Goal: Transaction & Acquisition: Obtain resource

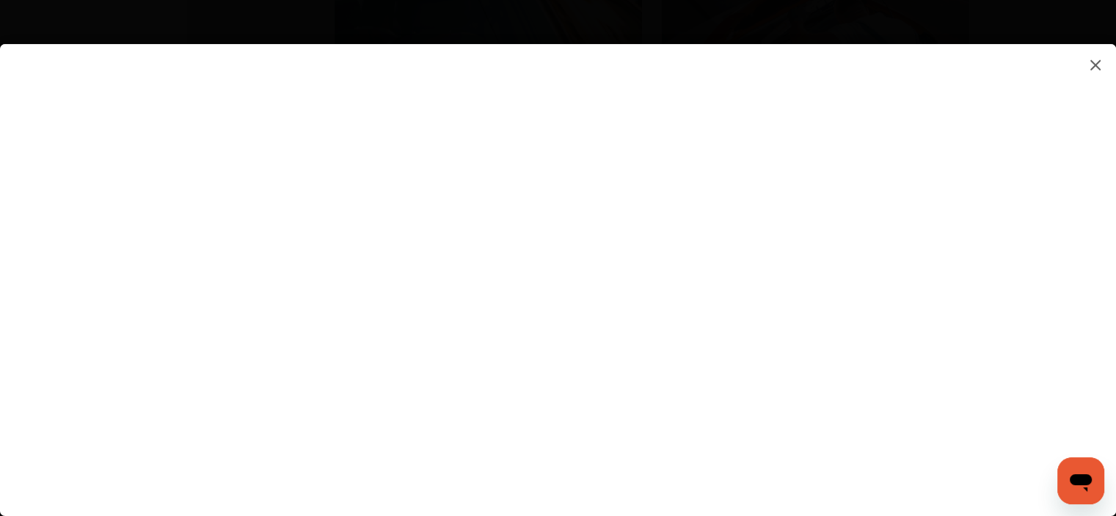
scroll to position [2020, 0]
click at [700, 449] on flutter-view at bounding box center [558, 265] width 1116 height 442
type input "**********"
click at [1007, 442] on flutter-view at bounding box center [558, 265] width 1116 height 442
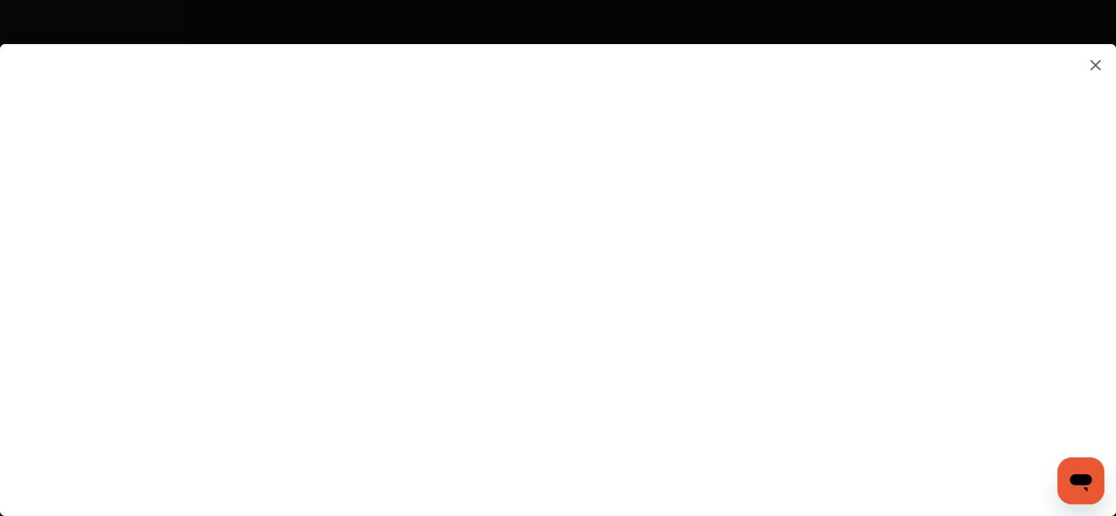
scroll to position [2300, 0]
click at [871, 485] on flutter-view at bounding box center [558, 265] width 1116 height 442
click at [854, 381] on flutter-view at bounding box center [558, 265] width 1116 height 442
click at [813, 439] on flutter-view "**********" at bounding box center [558, 265] width 1116 height 442
type input "**********"
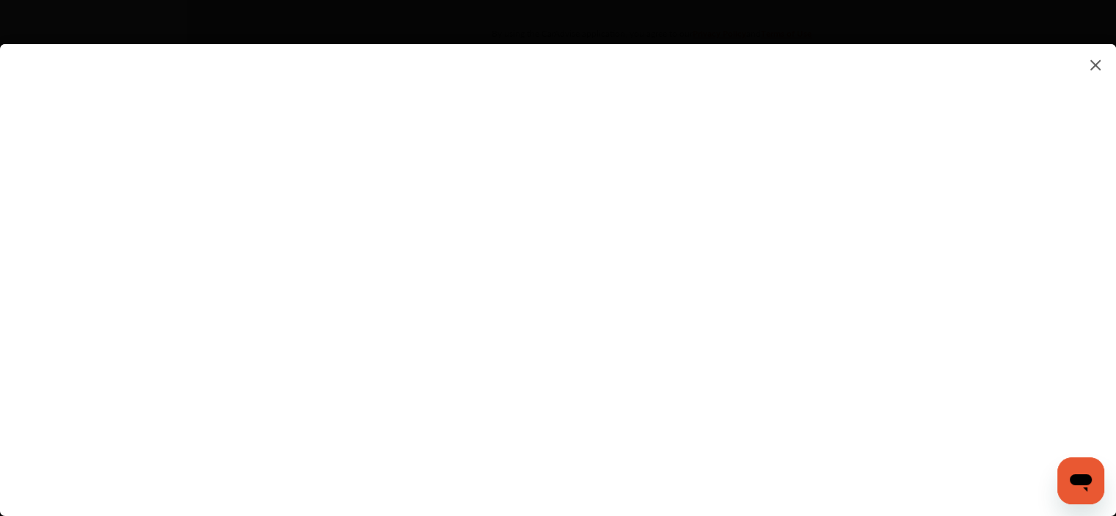
click at [1029, 362] on flutter-view "**********" at bounding box center [558, 265] width 1116 height 442
click at [950, 202] on flutter-view at bounding box center [558, 265] width 1116 height 442
click at [956, 196] on flutter-view at bounding box center [558, 265] width 1116 height 442
click at [951, 376] on flutter-view at bounding box center [558, 265] width 1116 height 442
click at [976, 500] on div at bounding box center [558, 280] width 1116 height 472
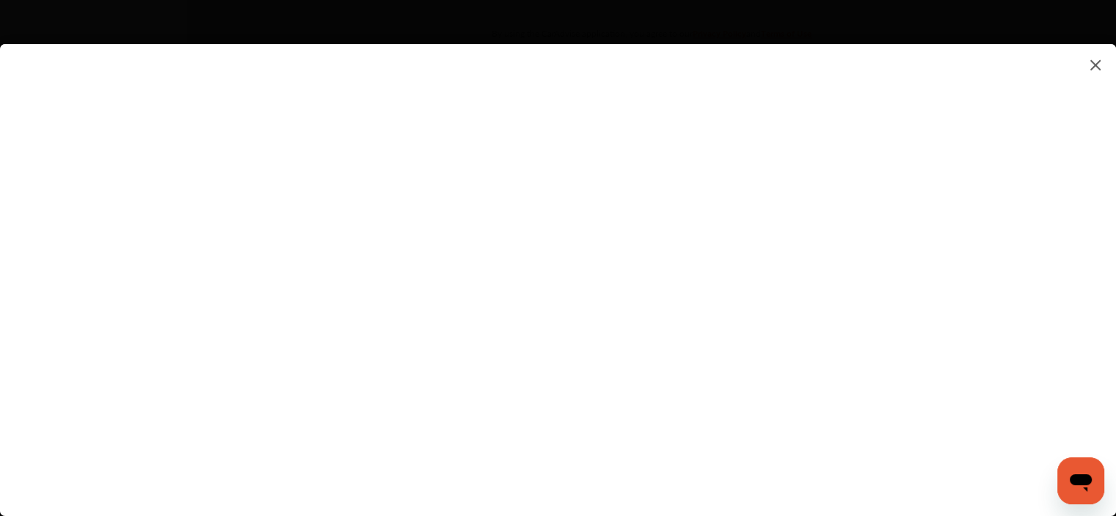
click at [976, 500] on div at bounding box center [558, 280] width 1116 height 472
click at [1083, 475] on icon "Open messaging window" at bounding box center [1080, 483] width 22 height 18
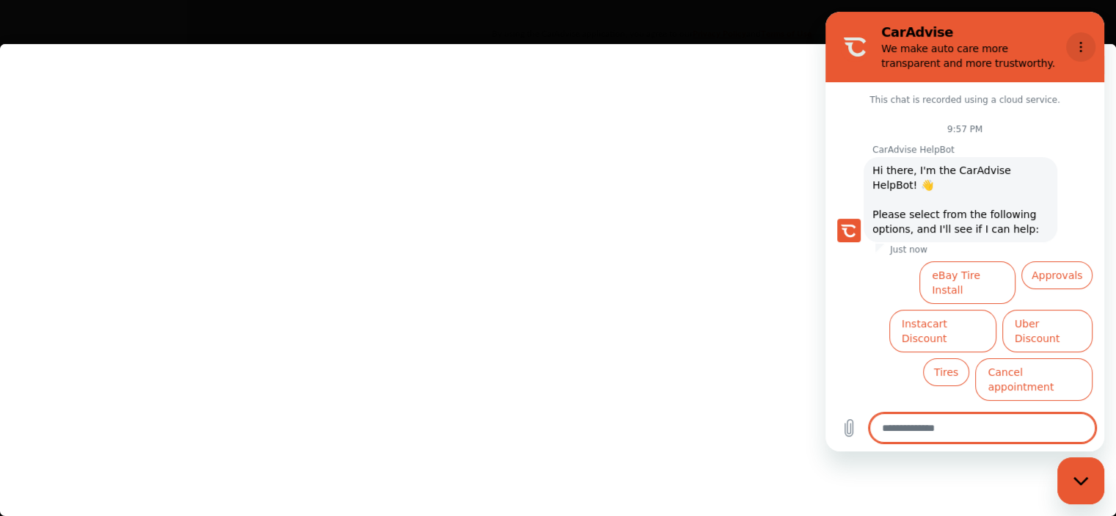
scroll to position [21, 0]
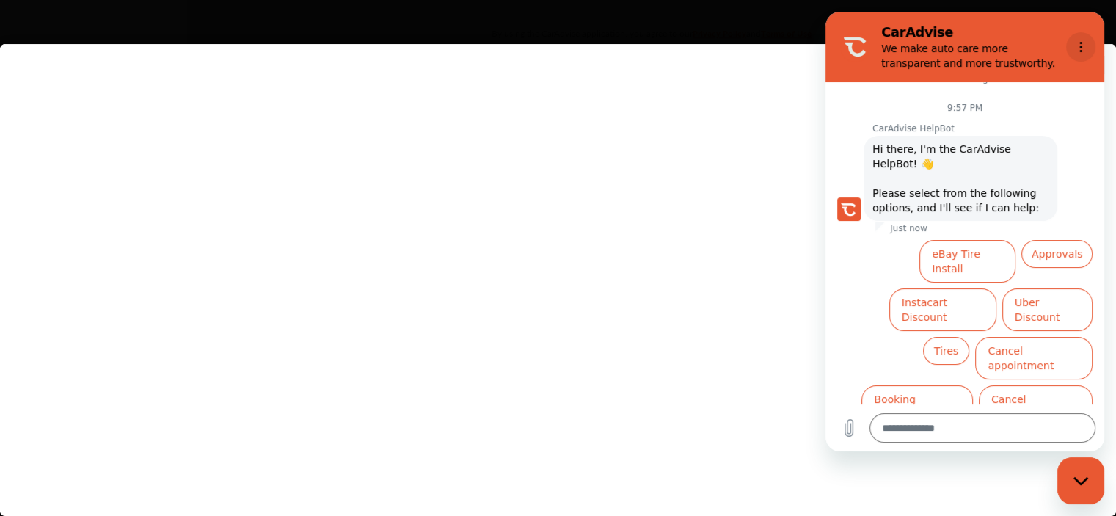
click at [1083, 37] on button "Options menu" at bounding box center [1080, 46] width 29 height 29
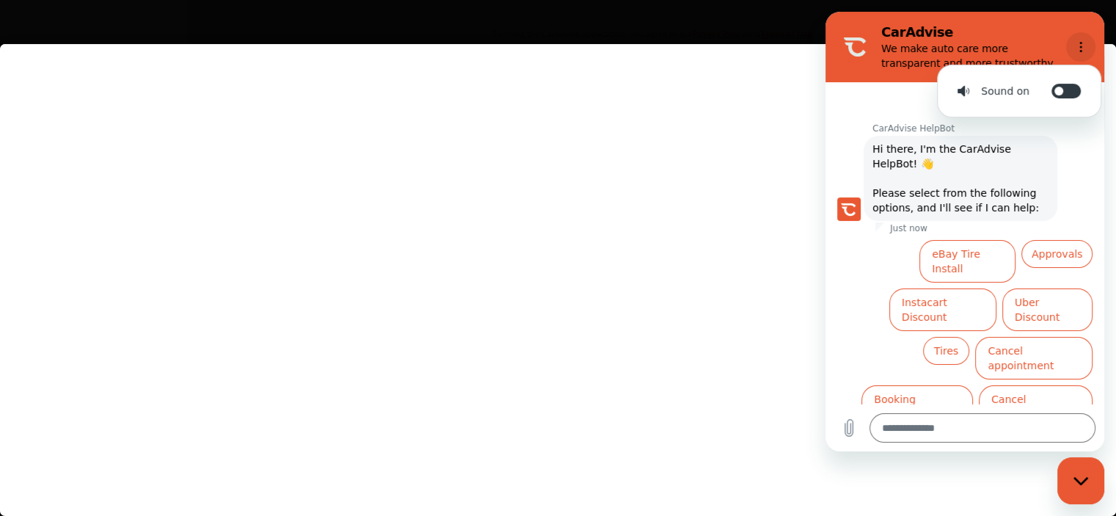
click at [1079, 42] on icon "Options menu" at bounding box center [1081, 47] width 12 height 12
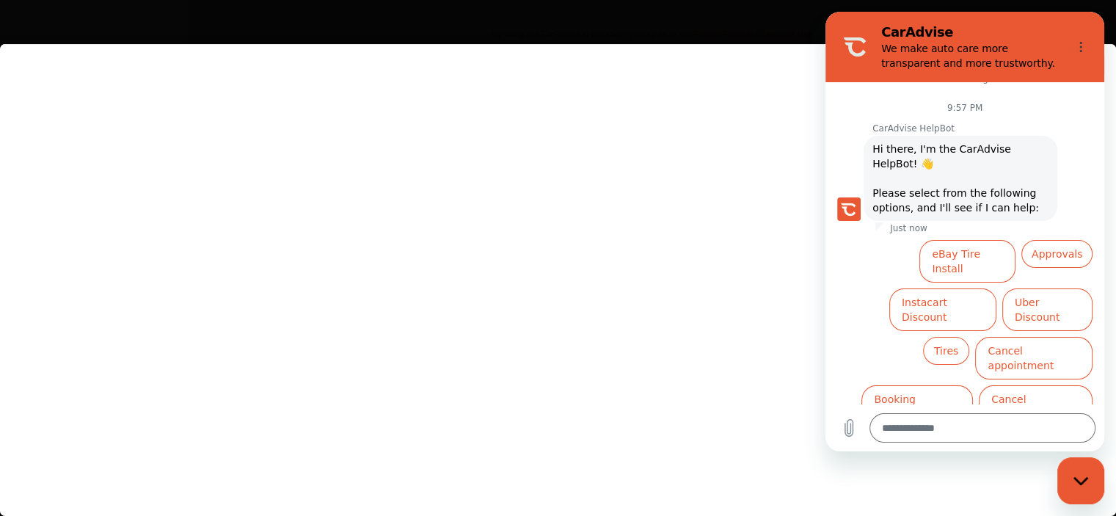
click at [525, 210] on flutter-view at bounding box center [558, 265] width 1116 height 442
click at [455, 372] on flutter-view at bounding box center [558, 265] width 1116 height 442
click at [998, 497] on div at bounding box center [558, 280] width 1116 height 472
click at [1089, 482] on div "Close messaging window" at bounding box center [1080, 480] width 44 height 44
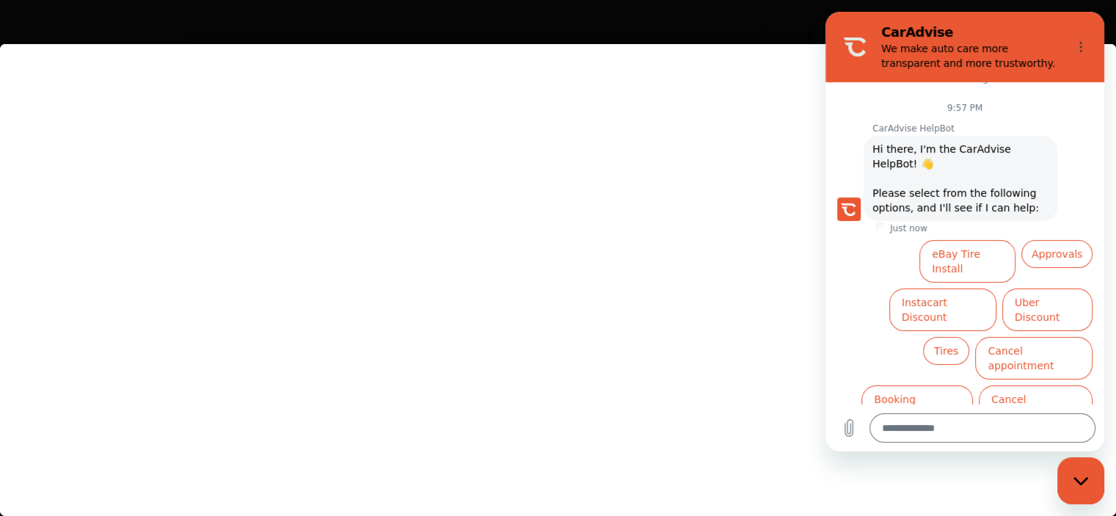
type textarea "*"
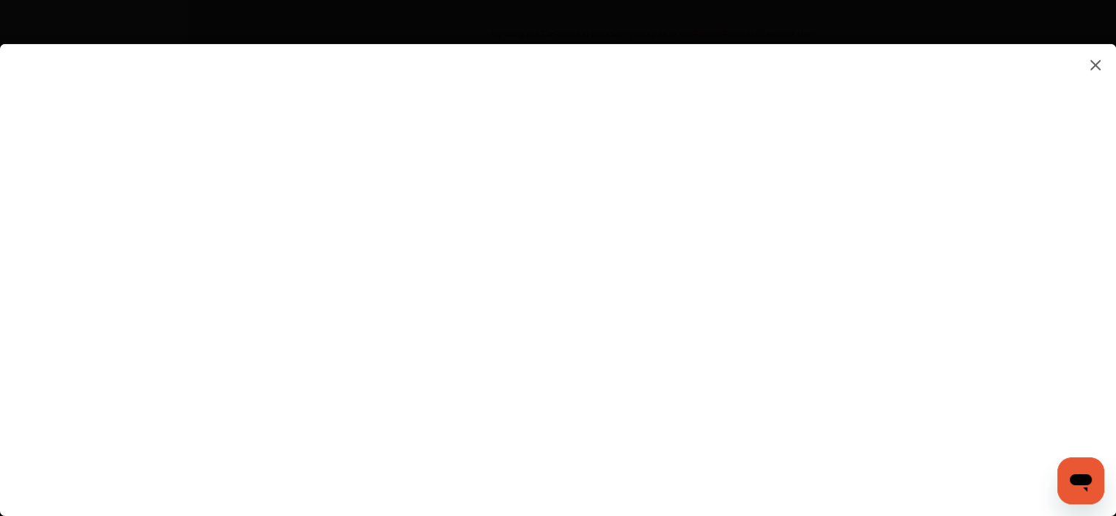
click at [1096, 67] on img at bounding box center [1095, 65] width 18 height 18
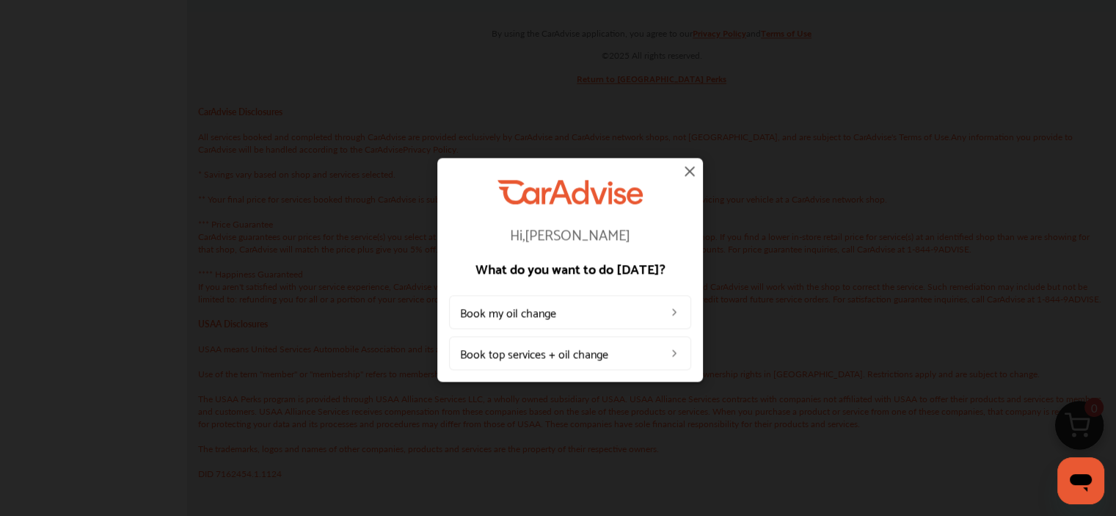
click at [689, 169] on img at bounding box center [690, 171] width 18 height 18
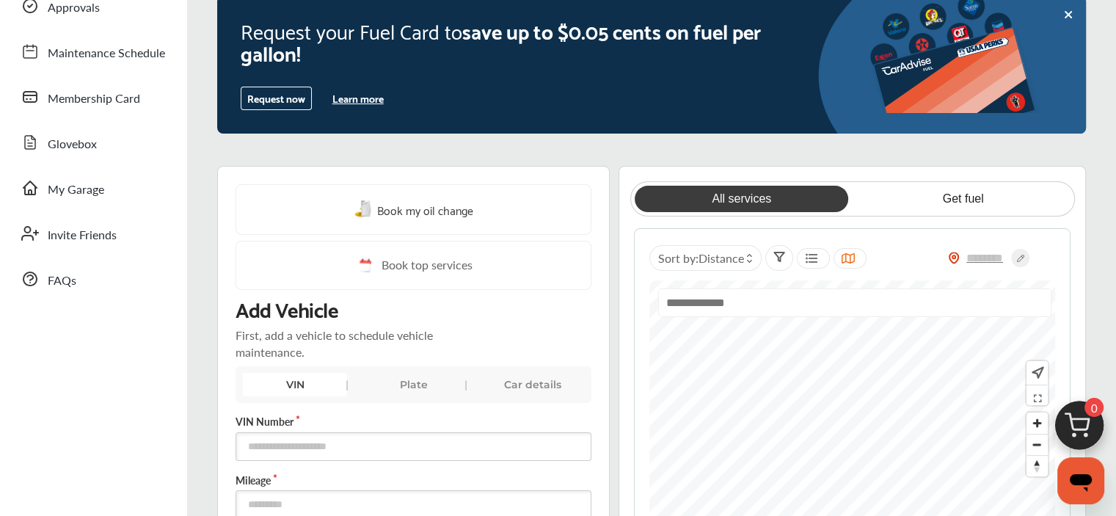
scroll to position [129, 0]
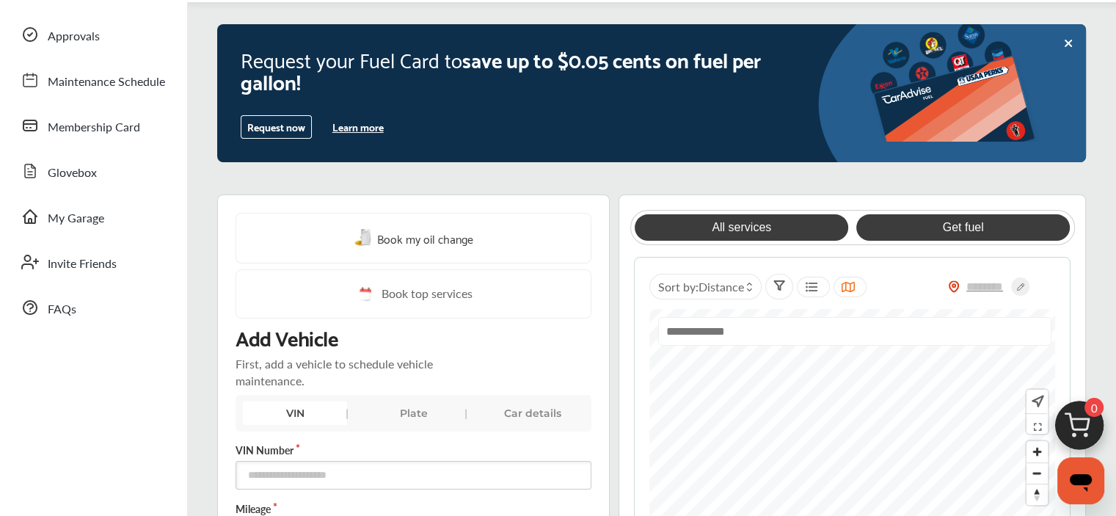
click at [955, 228] on link "Get fuel" at bounding box center [962, 227] width 213 height 26
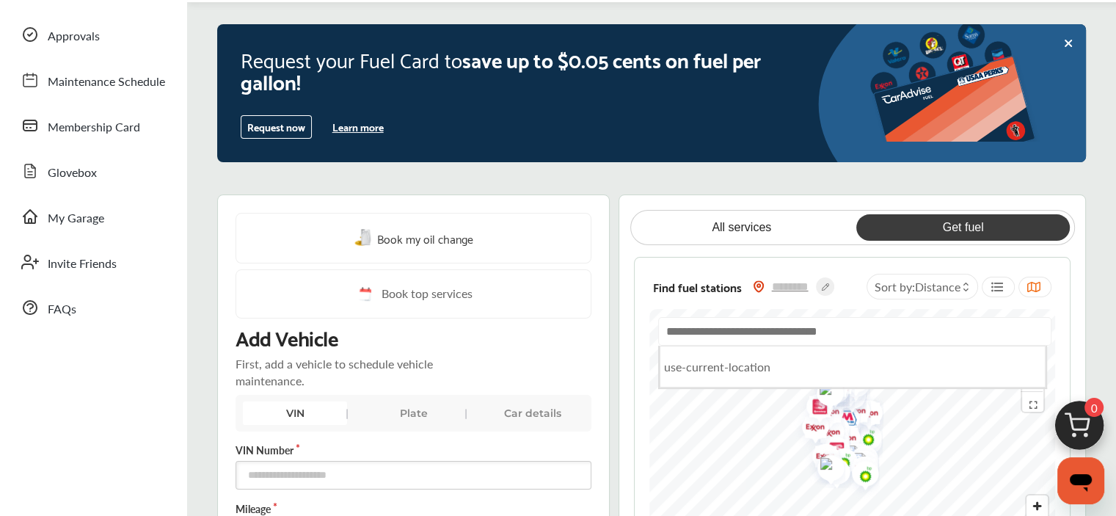
click at [871, 331] on input "text" at bounding box center [854, 331] width 393 height 29
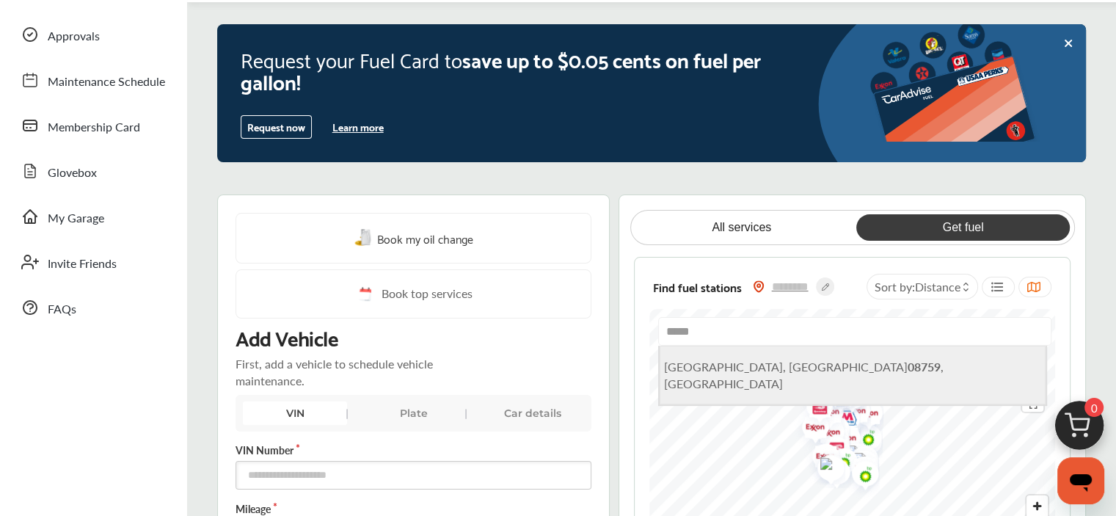
click at [845, 372] on li "Whiting, NJ 08759 , USA" at bounding box center [852, 374] width 386 height 59
type input "**********"
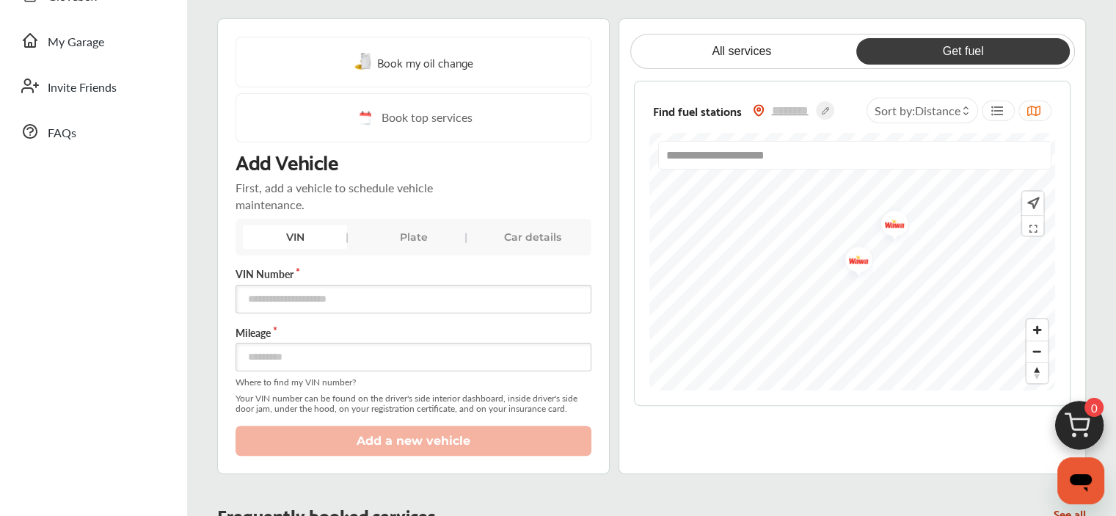
scroll to position [266, 0]
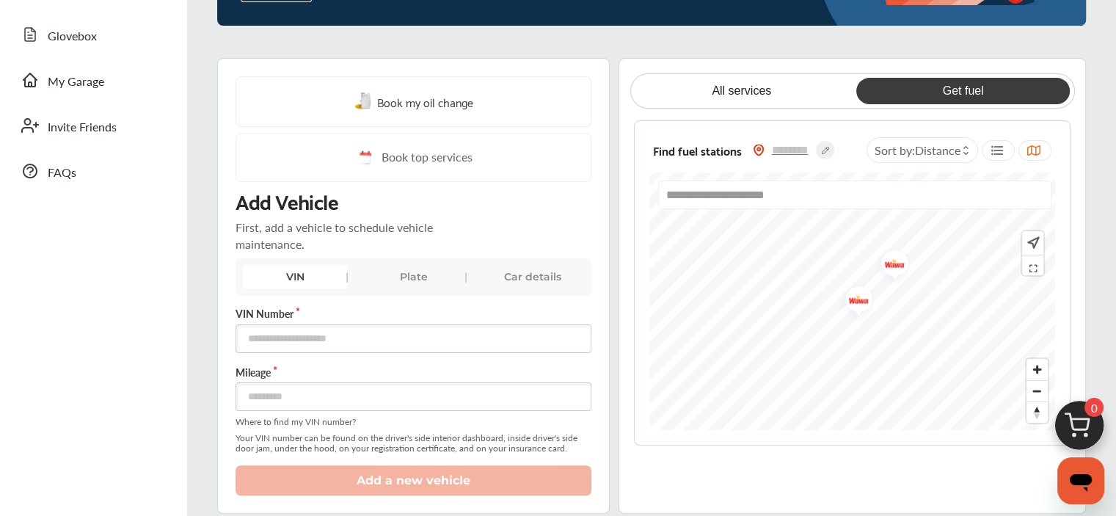
click at [856, 295] on img "Map marker" at bounding box center [853, 301] width 39 height 46
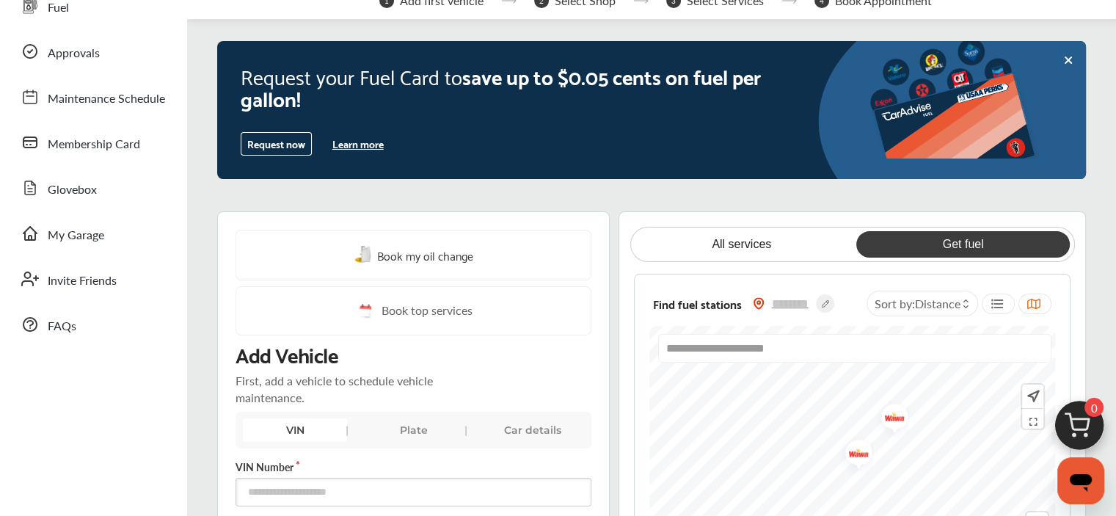
scroll to position [0, 0]
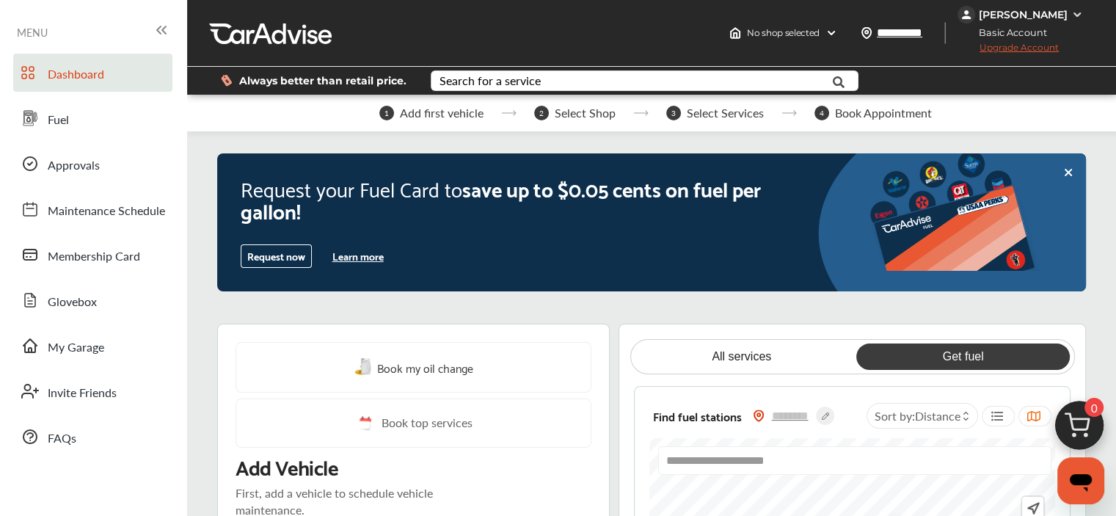
click at [348, 254] on button "Learn more" at bounding box center [357, 256] width 63 height 22
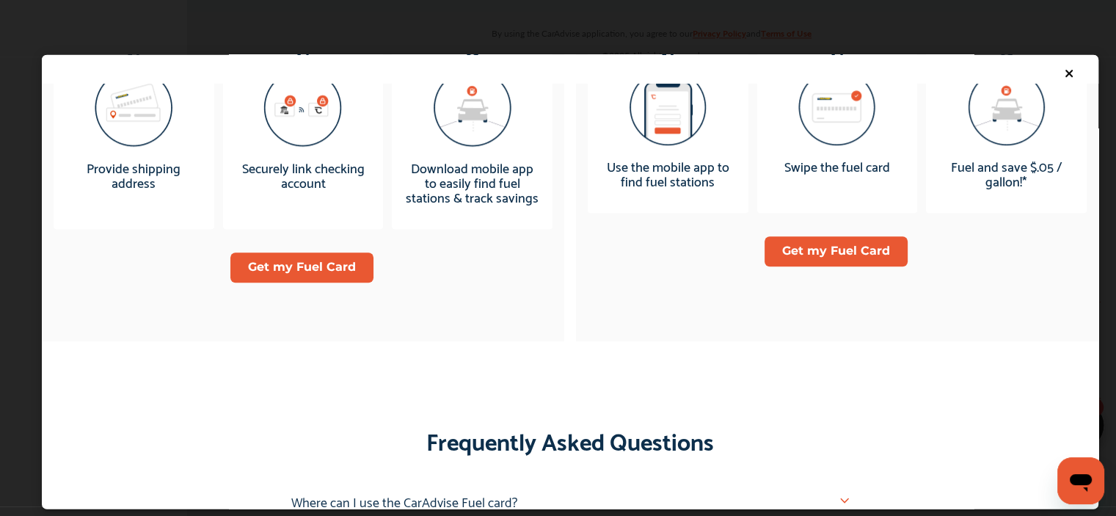
scroll to position [1443, 0]
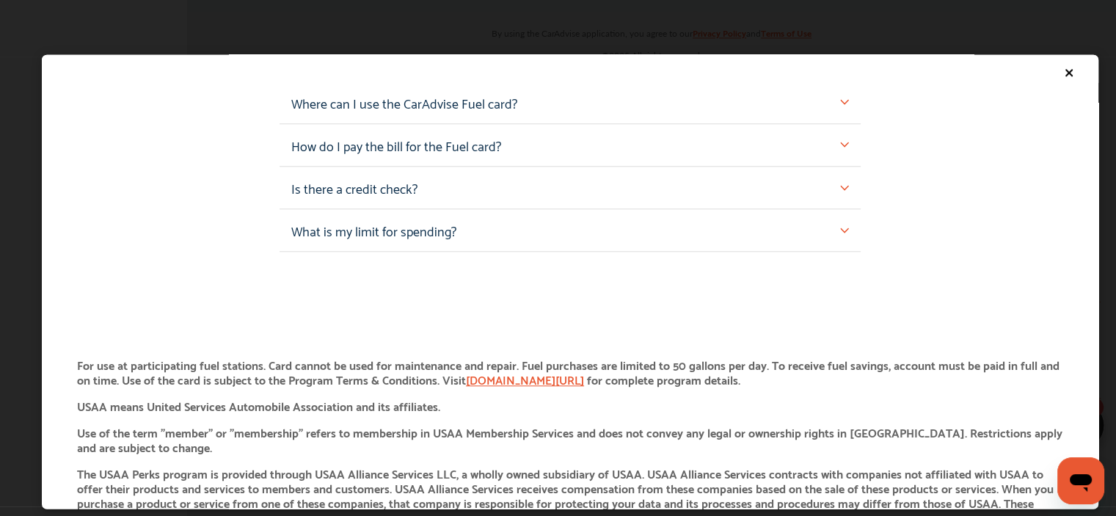
click at [728, 140] on div "How do I pay the bill for the Fuel card?" at bounding box center [569, 145] width 557 height 18
click at [728, 156] on div "How do I pay the bill for the Fuel card?" at bounding box center [569, 145] width 581 height 43
click at [840, 141] on img at bounding box center [844, 145] width 9 height 9
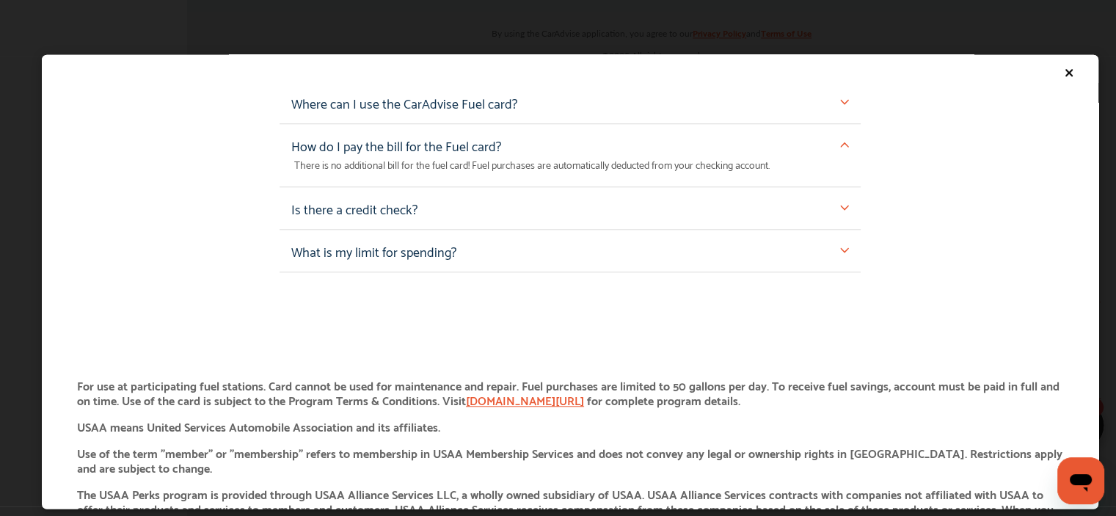
click at [829, 205] on div "Is there a credit check?" at bounding box center [569, 208] width 557 height 18
click at [840, 205] on img at bounding box center [844, 207] width 9 height 9
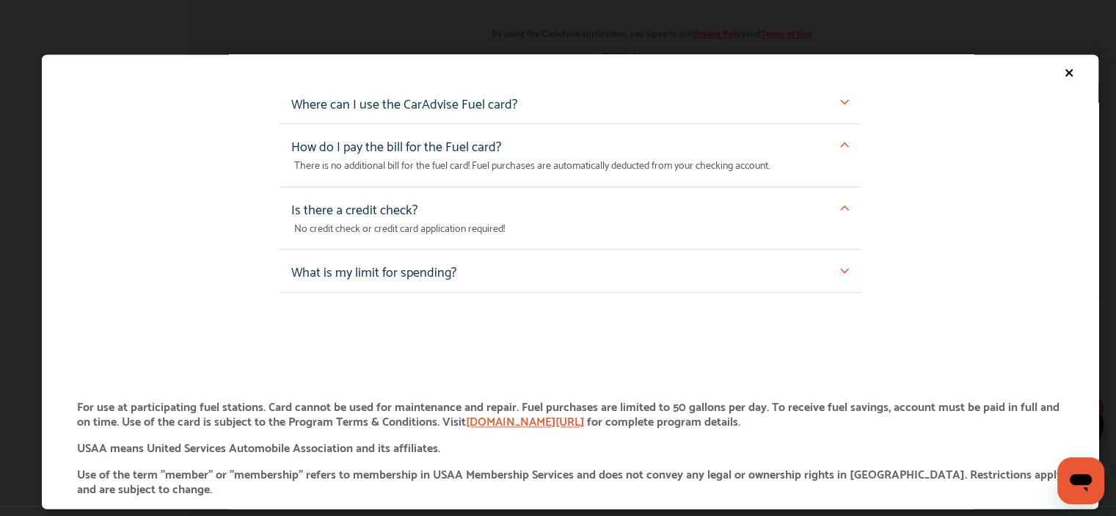
click at [840, 266] on img at bounding box center [844, 270] width 9 height 9
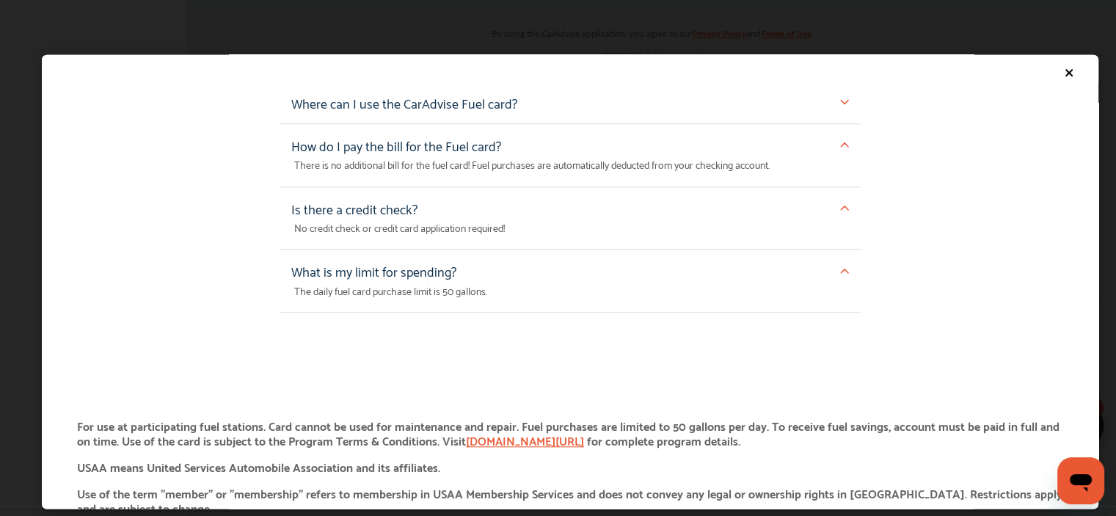
click at [840, 100] on img at bounding box center [844, 102] width 9 height 9
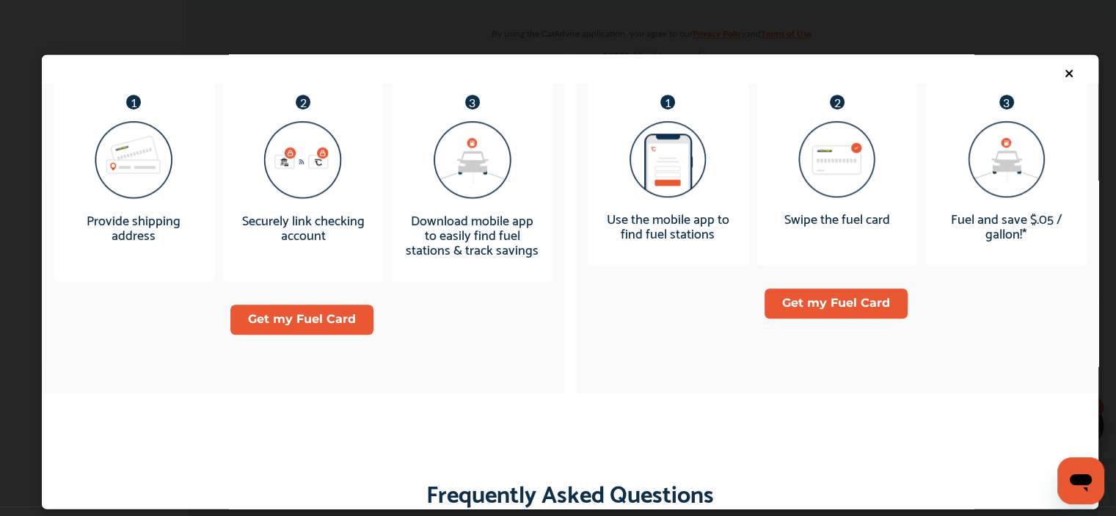
scroll to position [983, 0]
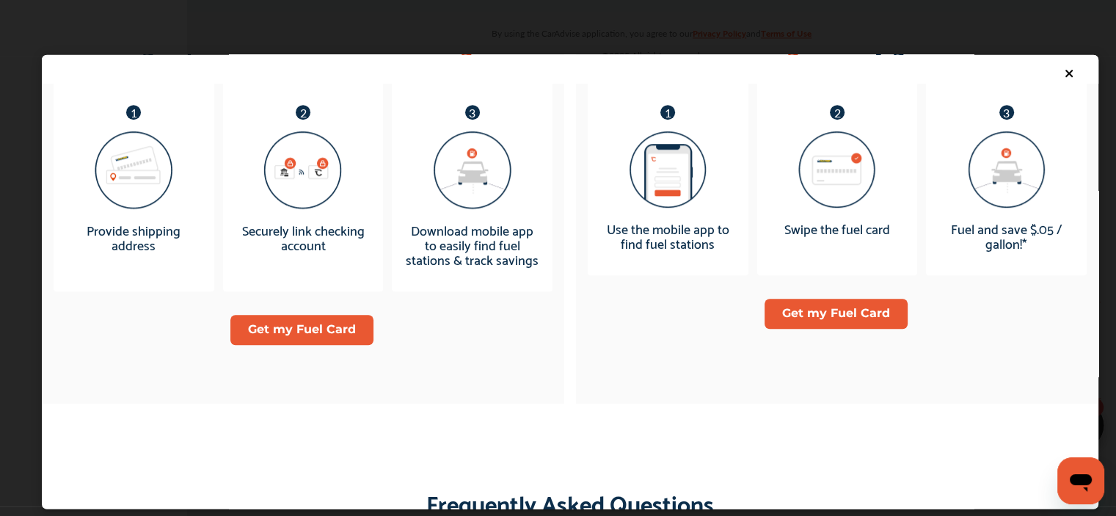
click at [807, 304] on button "Get my Fuel Card" at bounding box center [835, 313] width 143 height 30
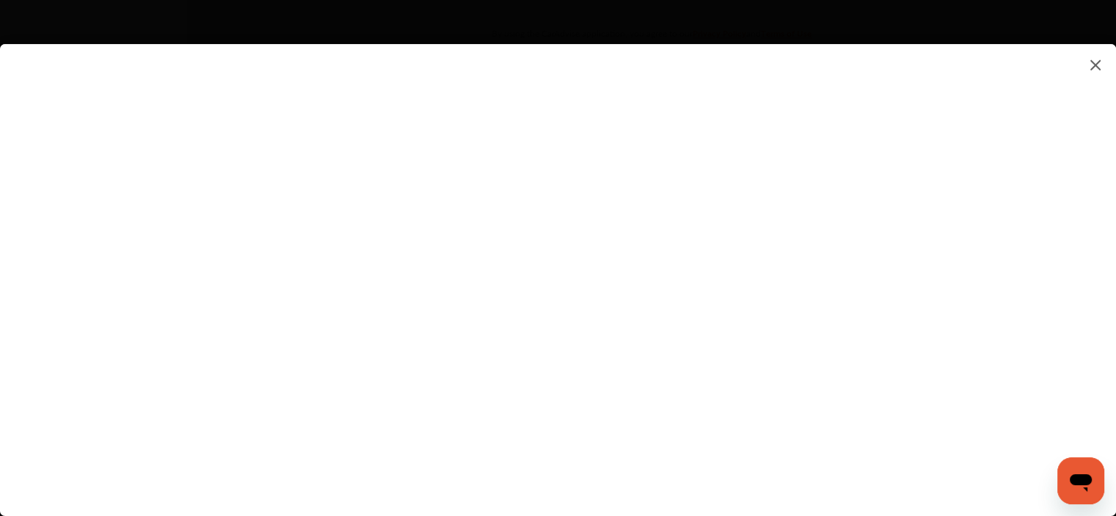
click at [766, 449] on flutter-view at bounding box center [558, 265] width 1116 height 442
click at [766, 449] on input at bounding box center [786, 442] width 305 height 19
type input "**********"
click at [1064, 261] on flutter-view at bounding box center [558, 265] width 1116 height 442
click at [912, 383] on flutter-view "**********" at bounding box center [558, 265] width 1116 height 442
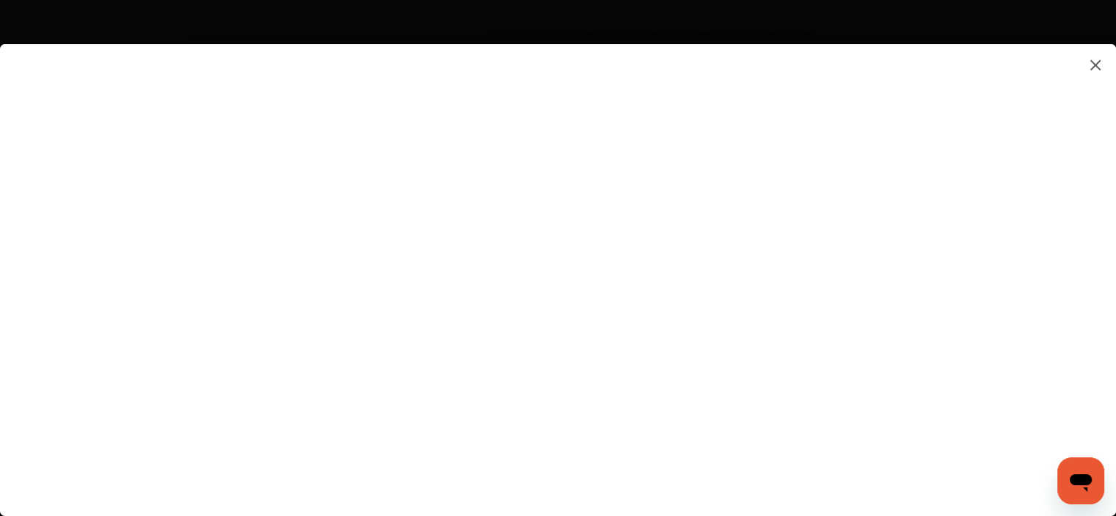
click at [912, 383] on input "**********" at bounding box center [786, 379] width 305 height 19
click at [907, 364] on flutter-view "**********" at bounding box center [558, 265] width 1116 height 442
click at [1094, 58] on img at bounding box center [1095, 65] width 18 height 18
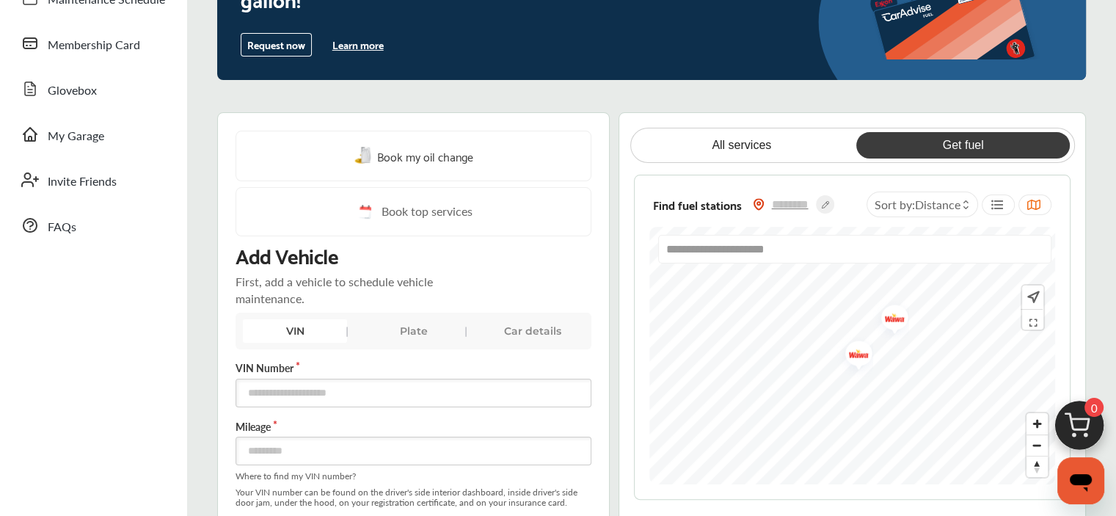
scroll to position [202, 0]
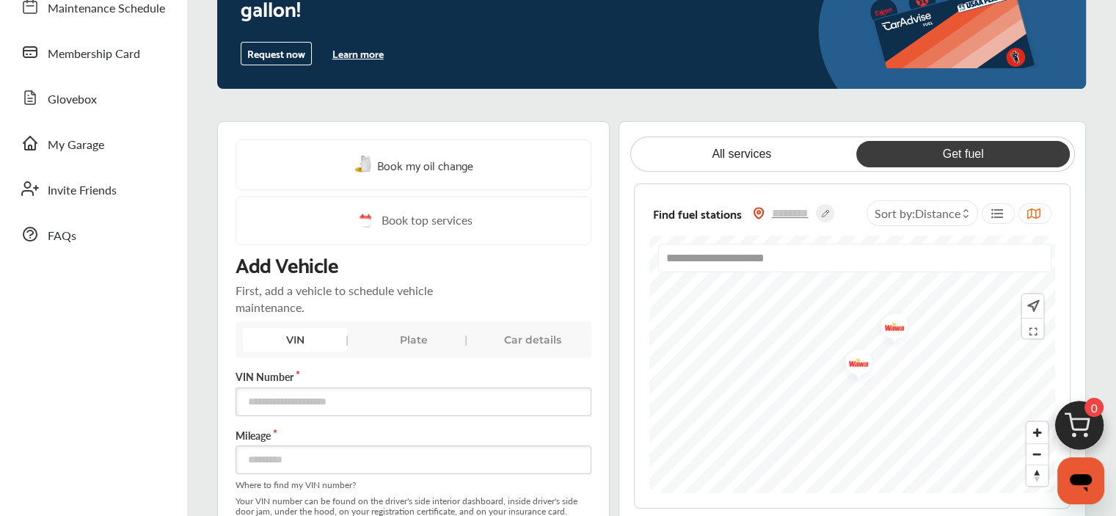
click at [948, 167] on div "All services Get fuel" at bounding box center [852, 153] width 444 height 35
click at [965, 149] on link "Get fuel" at bounding box center [962, 154] width 213 height 26
click at [912, 159] on link "Get fuel" at bounding box center [962, 154] width 213 height 26
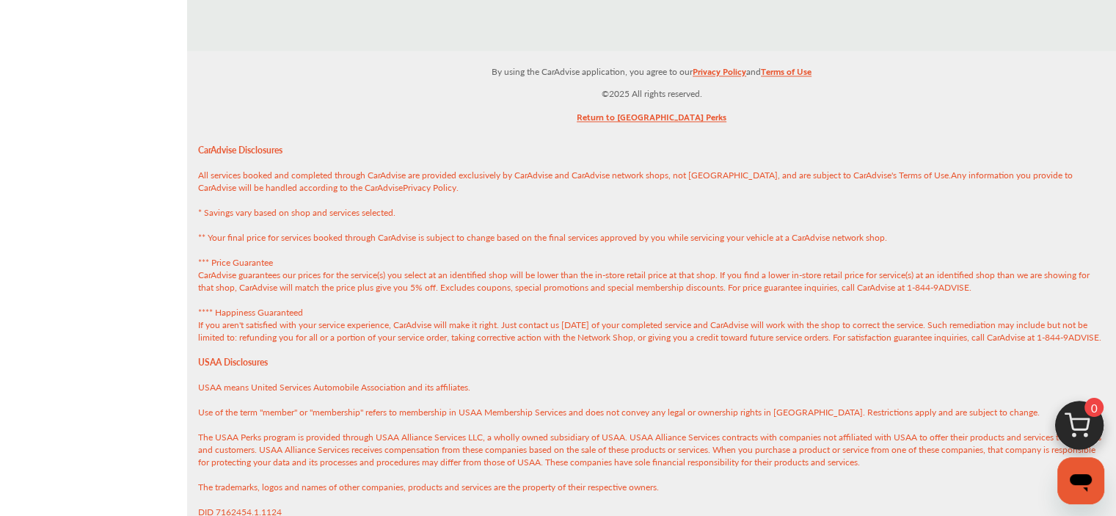
scroll to position [2297, 0]
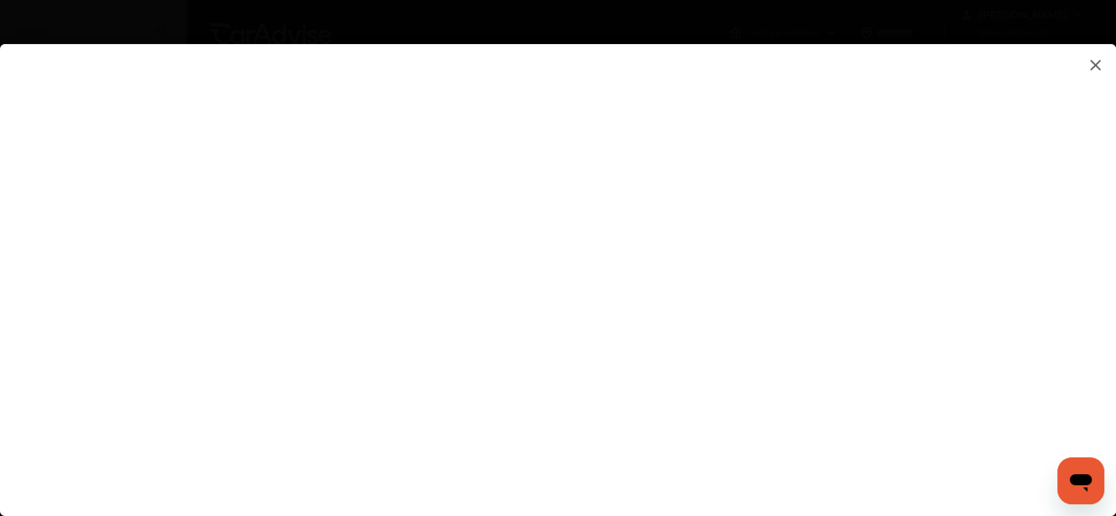
scroll to position [29, 0]
click at [802, 444] on flutter-view at bounding box center [558, 265] width 1116 height 442
click at [802, 444] on input at bounding box center [786, 442] width 305 height 19
type input "**********"
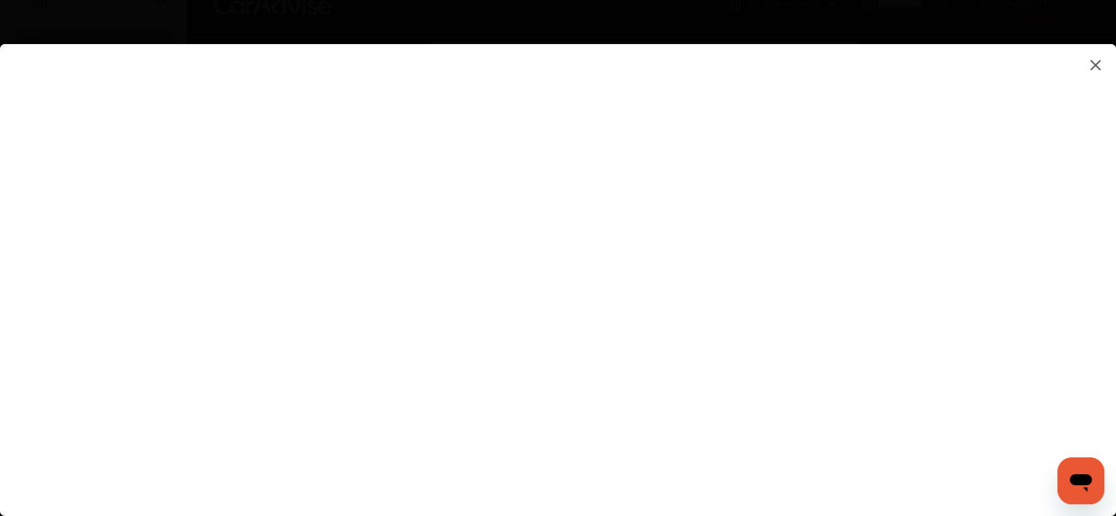
click at [781, 200] on flutter-view at bounding box center [558, 265] width 1116 height 442
click at [961, 198] on flutter-view at bounding box center [558, 265] width 1116 height 442
click at [960, 381] on flutter-view at bounding box center [558, 265] width 1116 height 442
click at [960, 279] on flutter-view at bounding box center [558, 265] width 1116 height 442
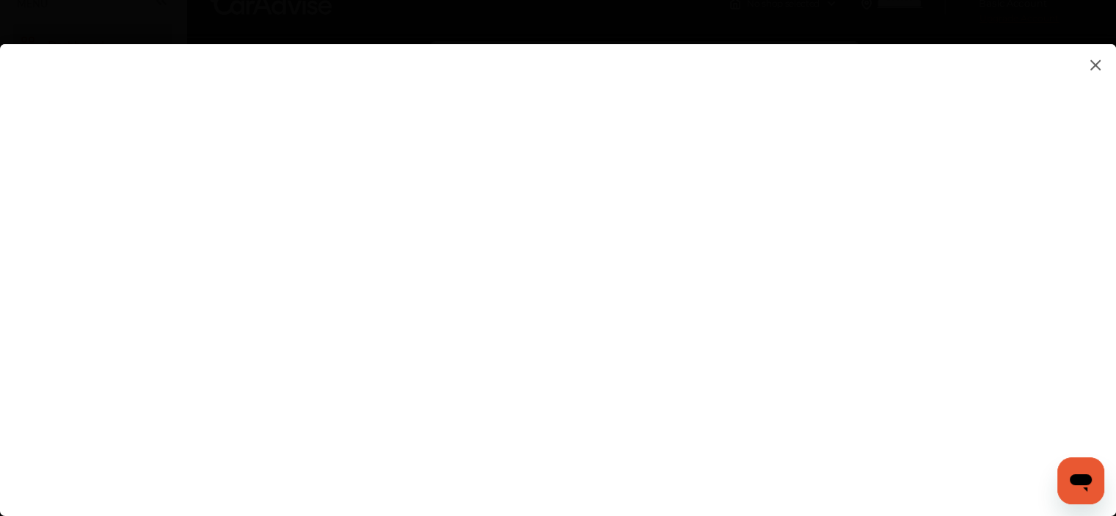
click at [857, 423] on flutter-view at bounding box center [558, 265] width 1116 height 442
click at [963, 411] on flutter-view at bounding box center [558, 265] width 1116 height 442
click at [813, 478] on flutter-view at bounding box center [558, 265] width 1116 height 442
type textarea "**********"
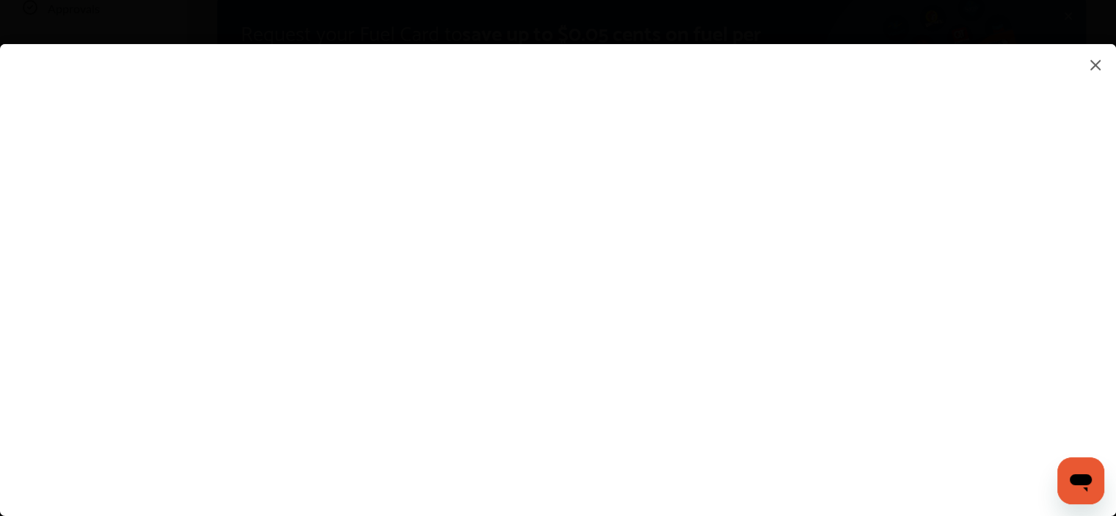
click at [819, 442] on flutter-view at bounding box center [558, 265] width 1116 height 442
click at [922, 437] on flutter-view at bounding box center [558, 265] width 1116 height 442
click at [890, 320] on flutter-view at bounding box center [558, 265] width 1116 height 442
click at [955, 327] on flutter-view at bounding box center [558, 265] width 1116 height 442
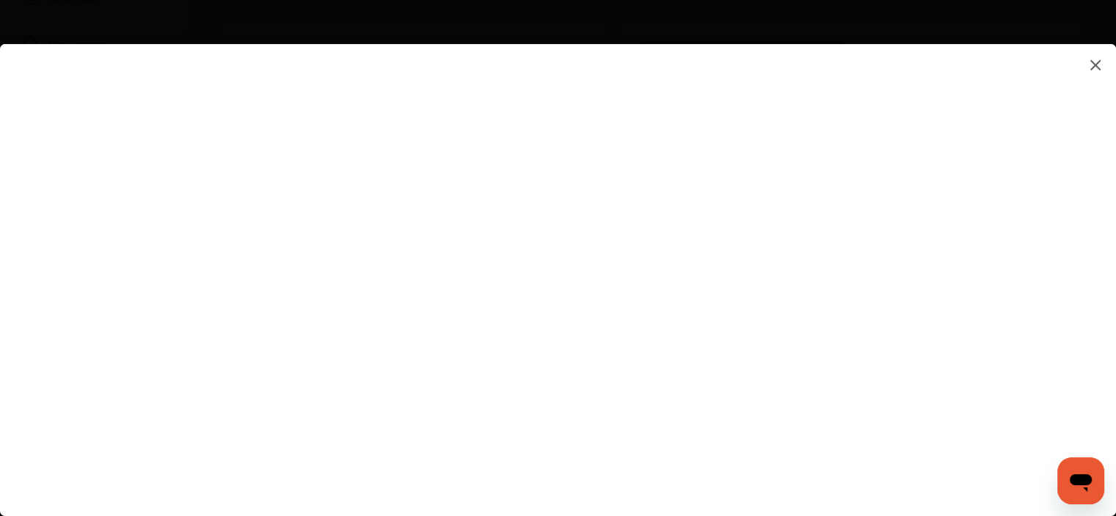
click at [739, 112] on flutter-view at bounding box center [558, 265] width 1116 height 442
click at [585, 340] on flutter-view at bounding box center [558, 265] width 1116 height 442
click at [871, 172] on flutter-view at bounding box center [558, 265] width 1116 height 442
type input "*********"
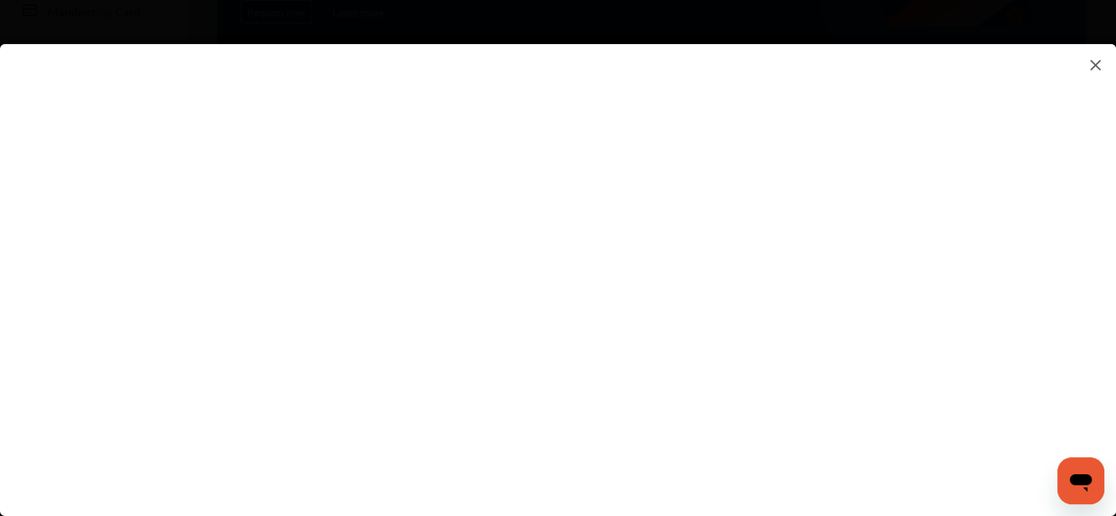
click at [807, 266] on flutter-view "*********" at bounding box center [558, 265] width 1116 height 442
click at [783, 335] on flutter-view at bounding box center [558, 265] width 1116 height 442
click at [1101, 197] on flutter-view at bounding box center [558, 265] width 1116 height 442
click at [1112, 451] on flutter-view at bounding box center [558, 265] width 1116 height 442
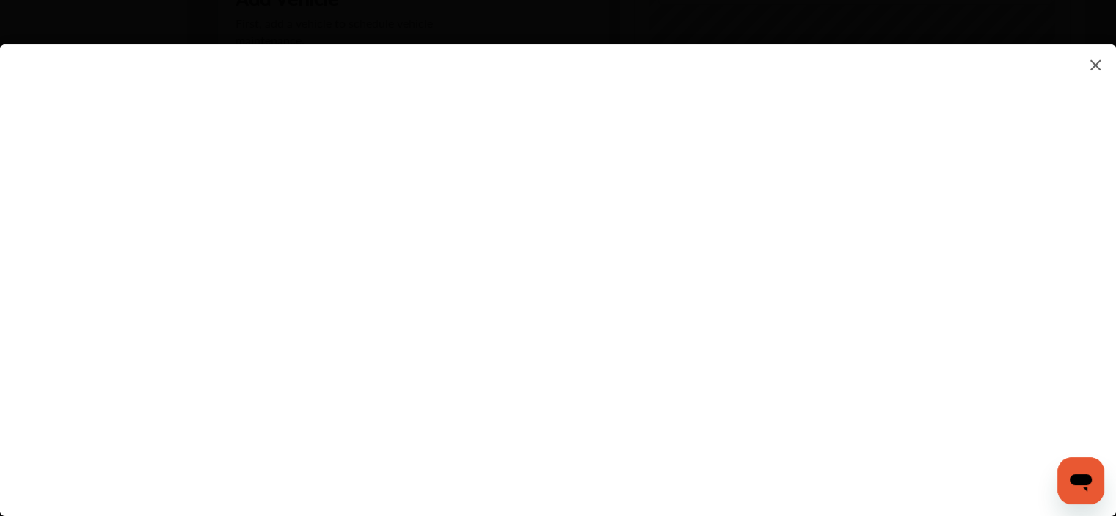
click at [628, 390] on flutter-view at bounding box center [558, 265] width 1116 height 442
click at [666, 430] on flutter-view at bounding box center [558, 265] width 1116 height 442
click at [1055, 422] on flutter-view at bounding box center [558, 265] width 1116 height 442
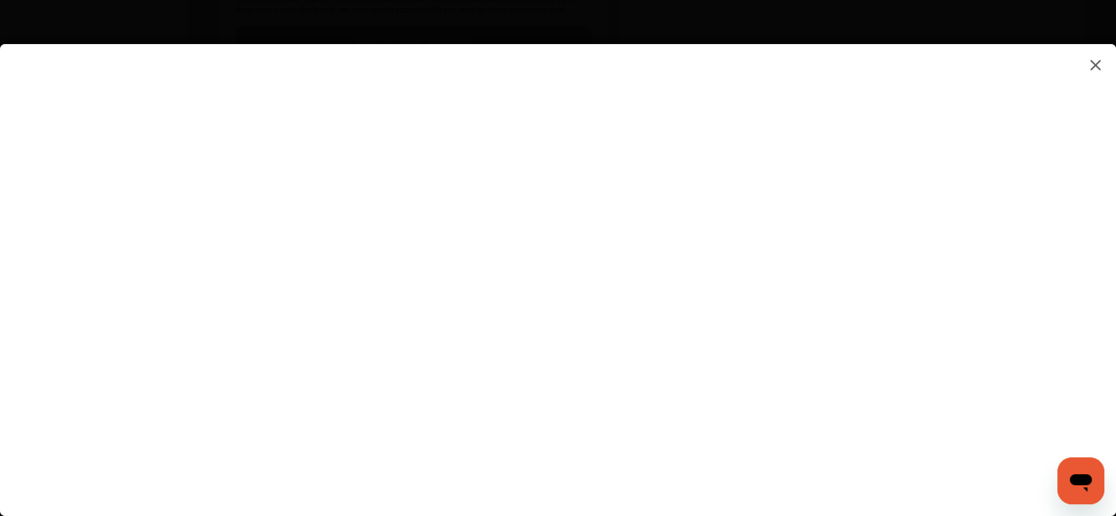
scroll to position [1155, 0]
click at [1106, 401] on flutter-view at bounding box center [558, 265] width 1116 height 442
click at [1112, 309] on flutter-view at bounding box center [558, 265] width 1116 height 442
click at [1111, 325] on flutter-view at bounding box center [558, 265] width 1116 height 442
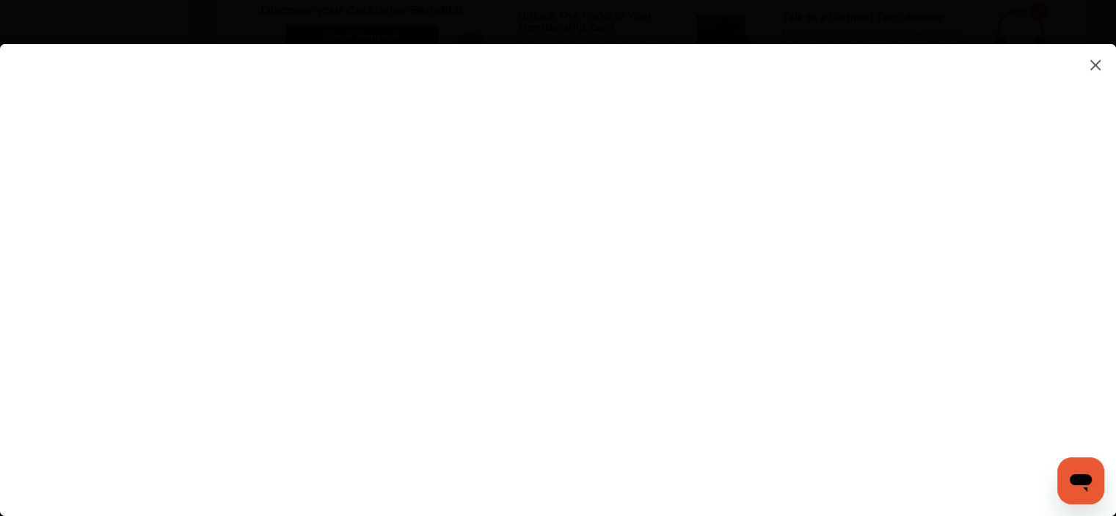
click at [1097, 64] on img at bounding box center [1095, 65] width 18 height 18
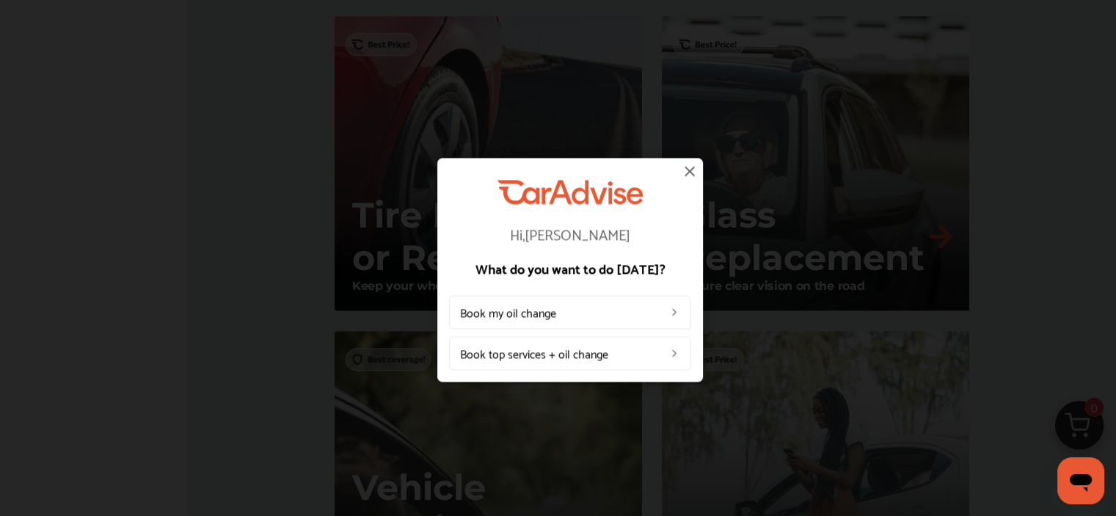
click at [687, 175] on img at bounding box center [690, 171] width 18 height 18
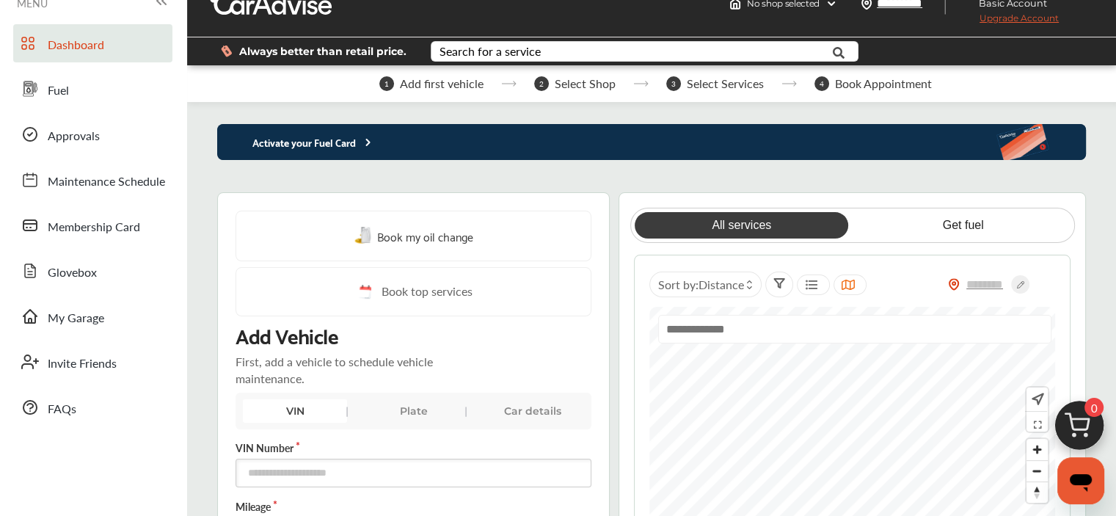
scroll to position [0, 0]
